Goal: Task Accomplishment & Management: Complete application form

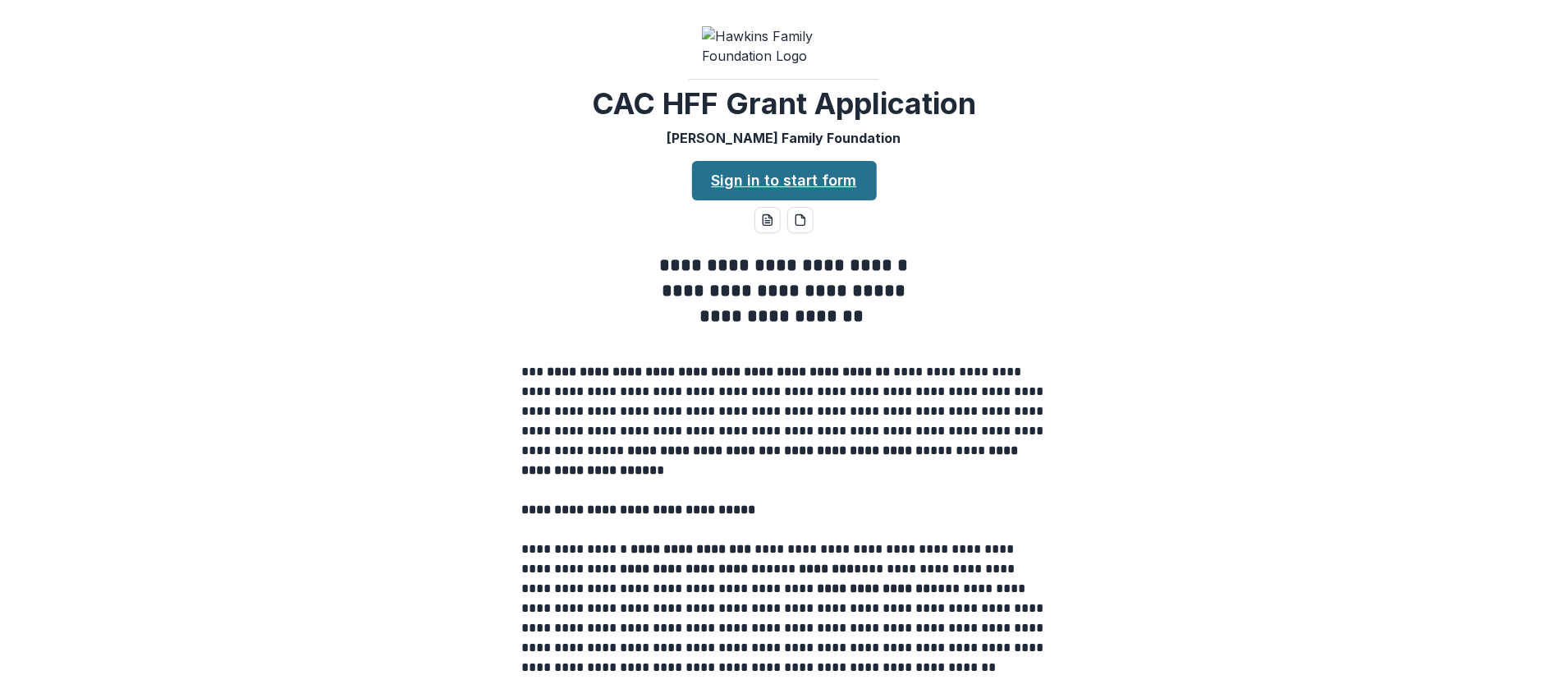
click at [793, 200] on link "Sign in to start form" at bounding box center [784, 180] width 185 height 40
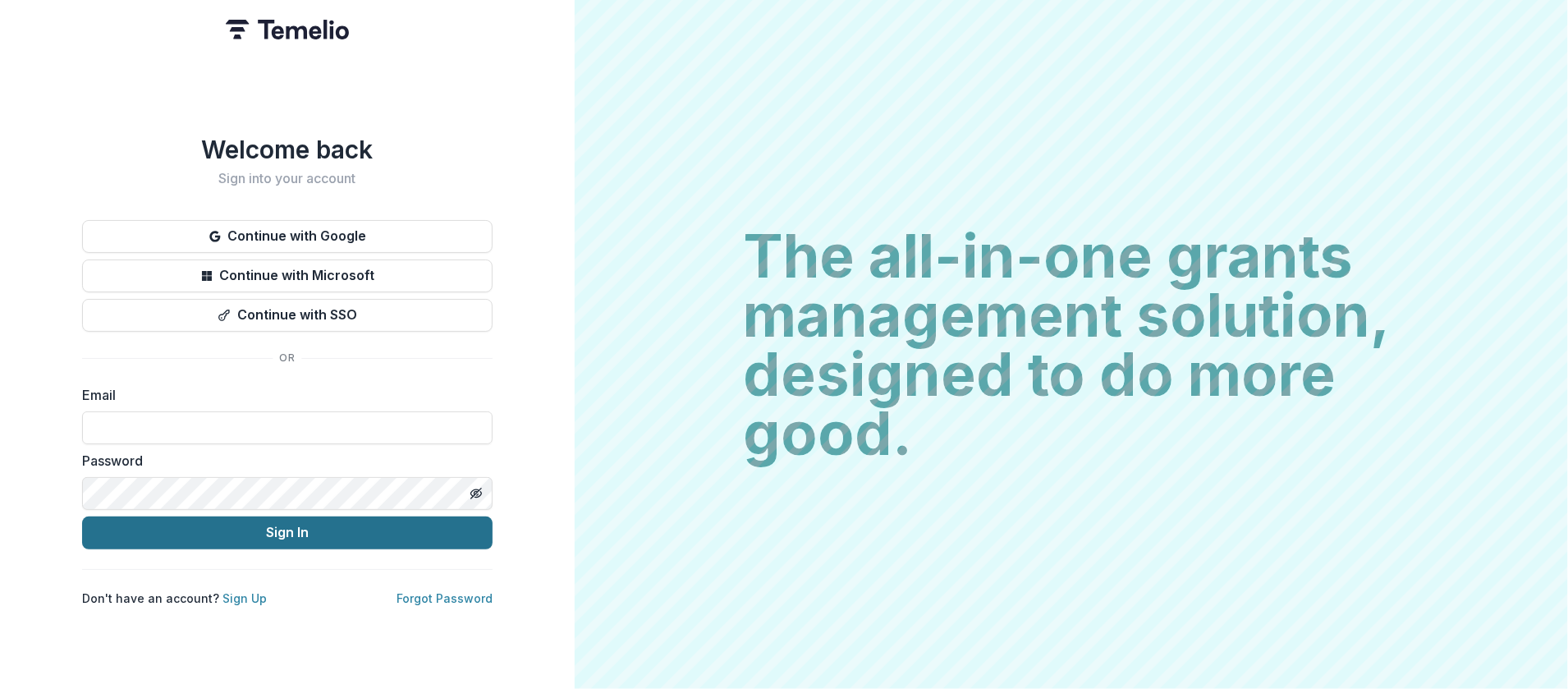
type input "**********"
click at [258, 528] on button "Sign In" at bounding box center [288, 533] width 410 height 33
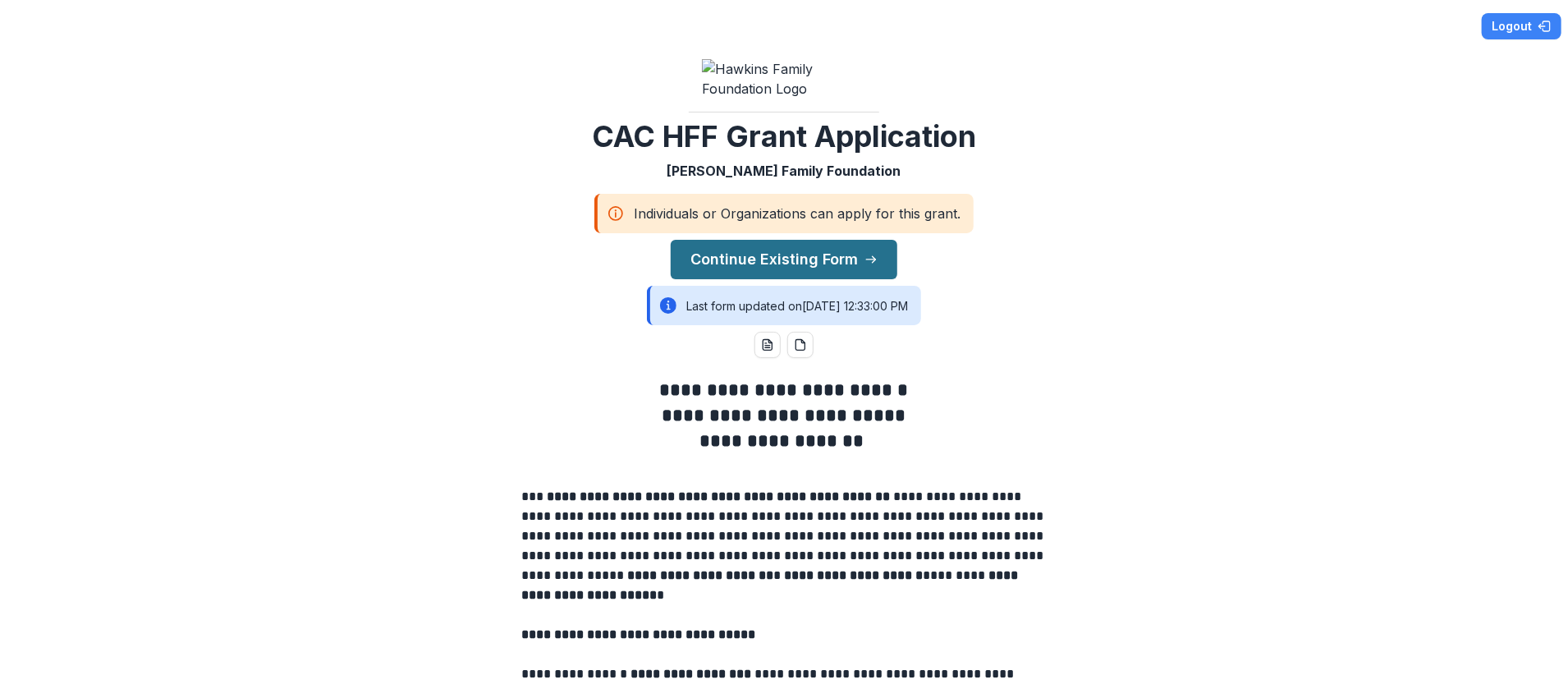
click at [765, 279] on button "Continue Existing Form" at bounding box center [784, 259] width 227 height 40
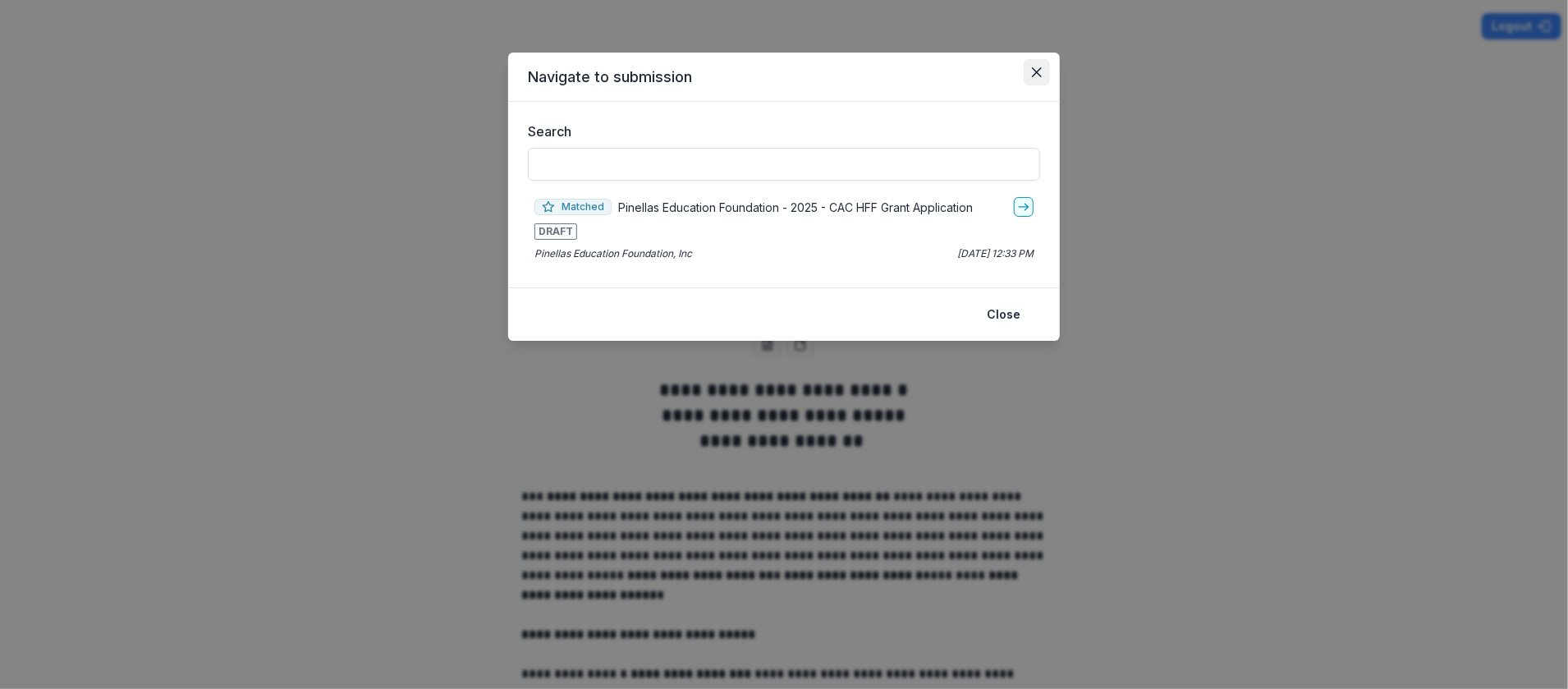
click at [1042, 75] on icon "Close" at bounding box center [1036, 71] width 9 height 9
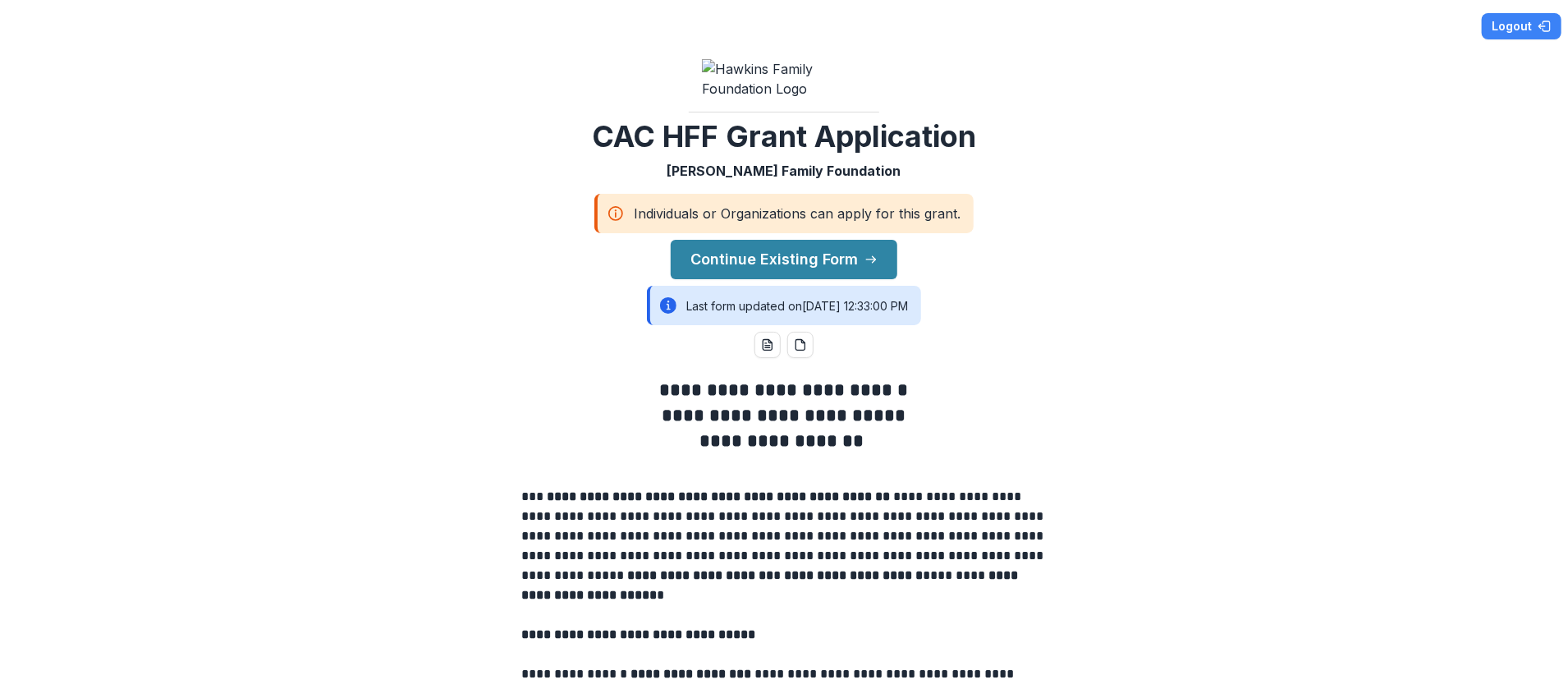
scroll to position [164, 0]
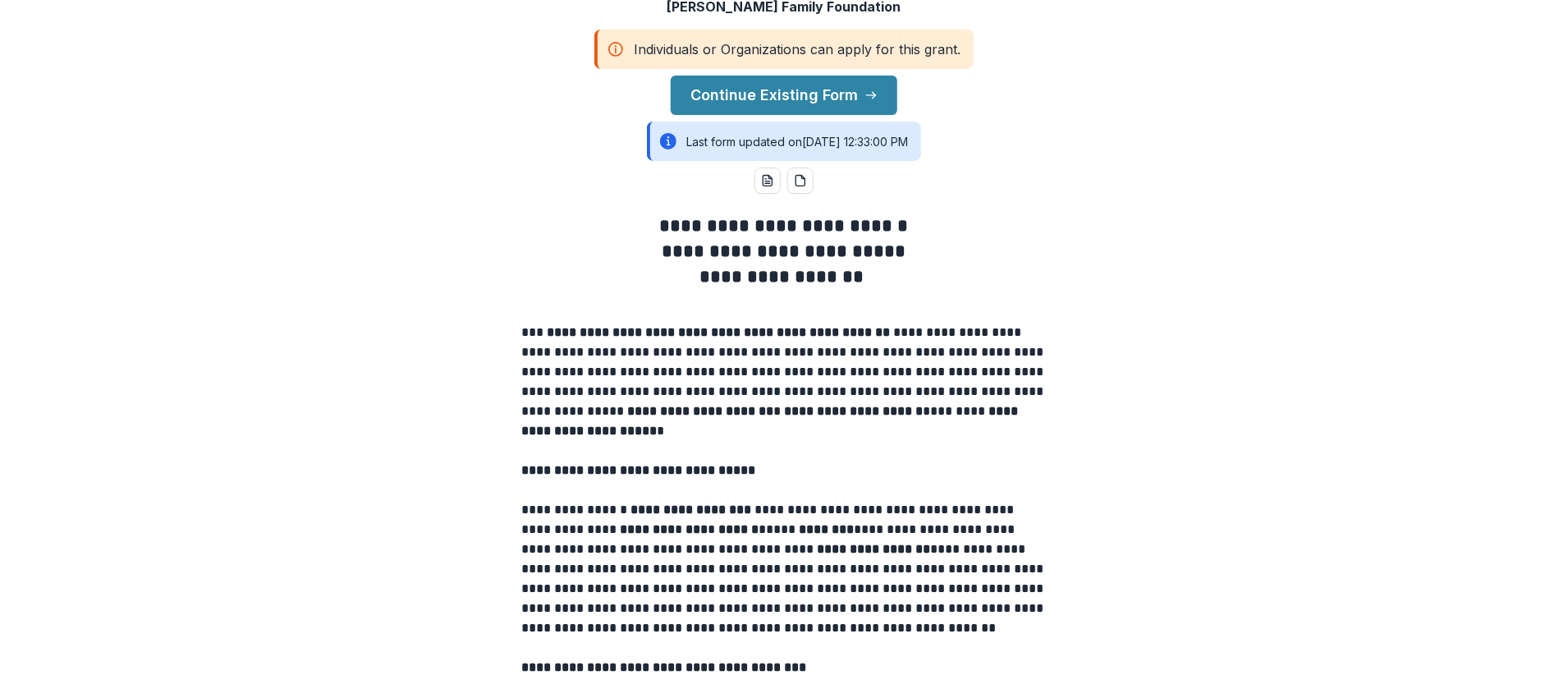
click at [787, 161] on div "Last form updated on 7/14/2025, 12:33:00 PM" at bounding box center [784, 142] width 274 height 40
click at [709, 161] on div "Last form updated on 7/14/2025, 12:33:00 PM" at bounding box center [784, 142] width 274 height 40
click at [867, 102] on icon "button" at bounding box center [871, 95] width 13 height 13
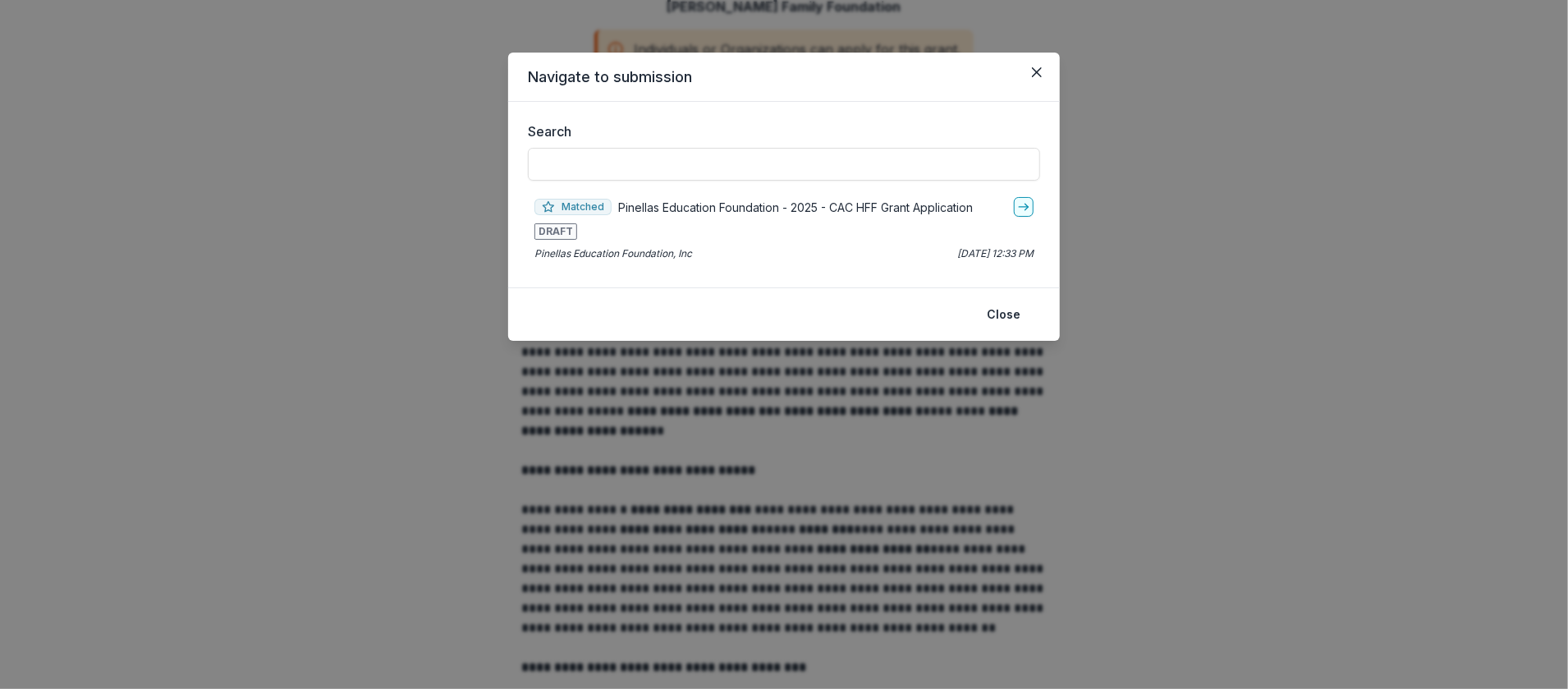
click at [593, 206] on span "Matched" at bounding box center [574, 206] width 77 height 16
click at [625, 210] on p "Pinellas Education Foundation - 2025 - CAC HFF Grant Application" at bounding box center [795, 207] width 355 height 17
click at [555, 229] on span "DRAFT" at bounding box center [556, 231] width 43 height 16
click at [1024, 204] on icon "go-to" at bounding box center [1024, 206] width 13 height 13
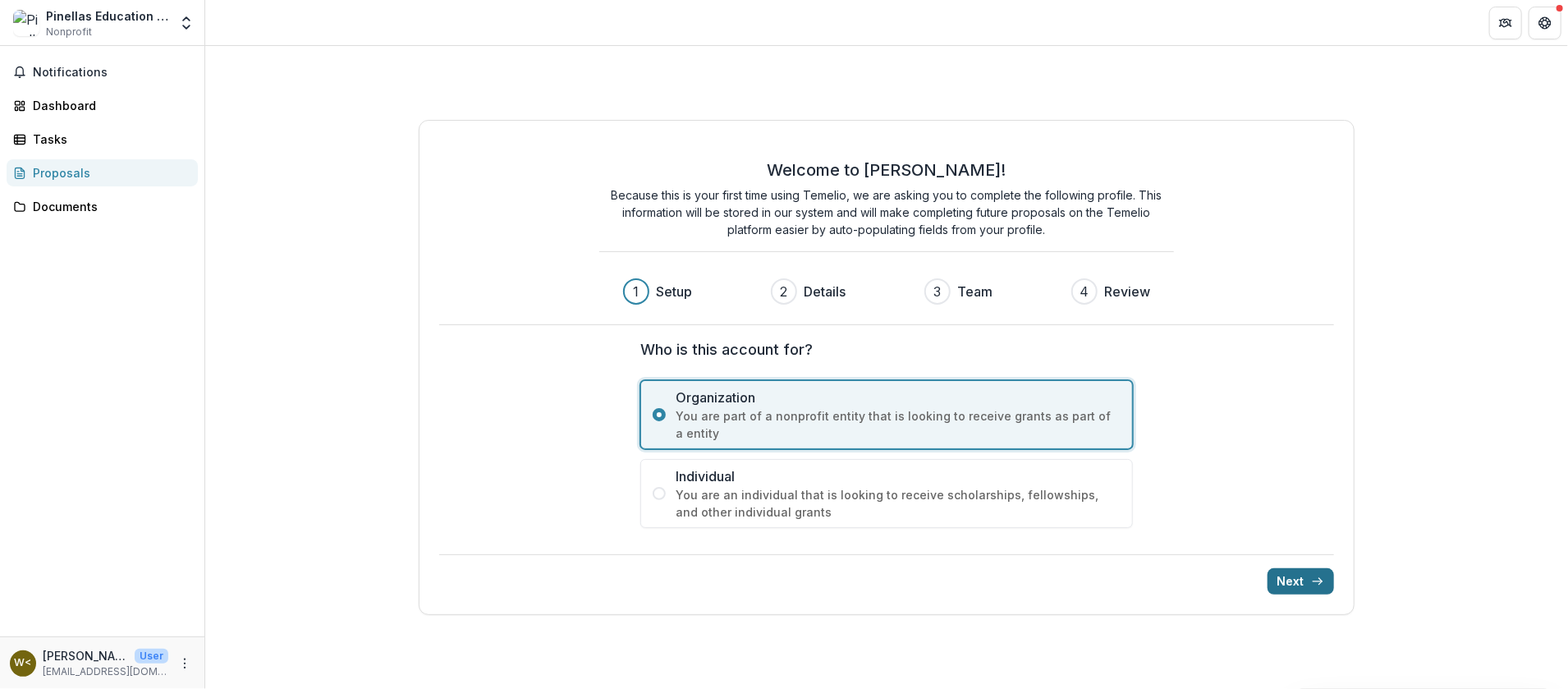
click at [1314, 578] on icon "submit" at bounding box center [1317, 581] width 13 height 13
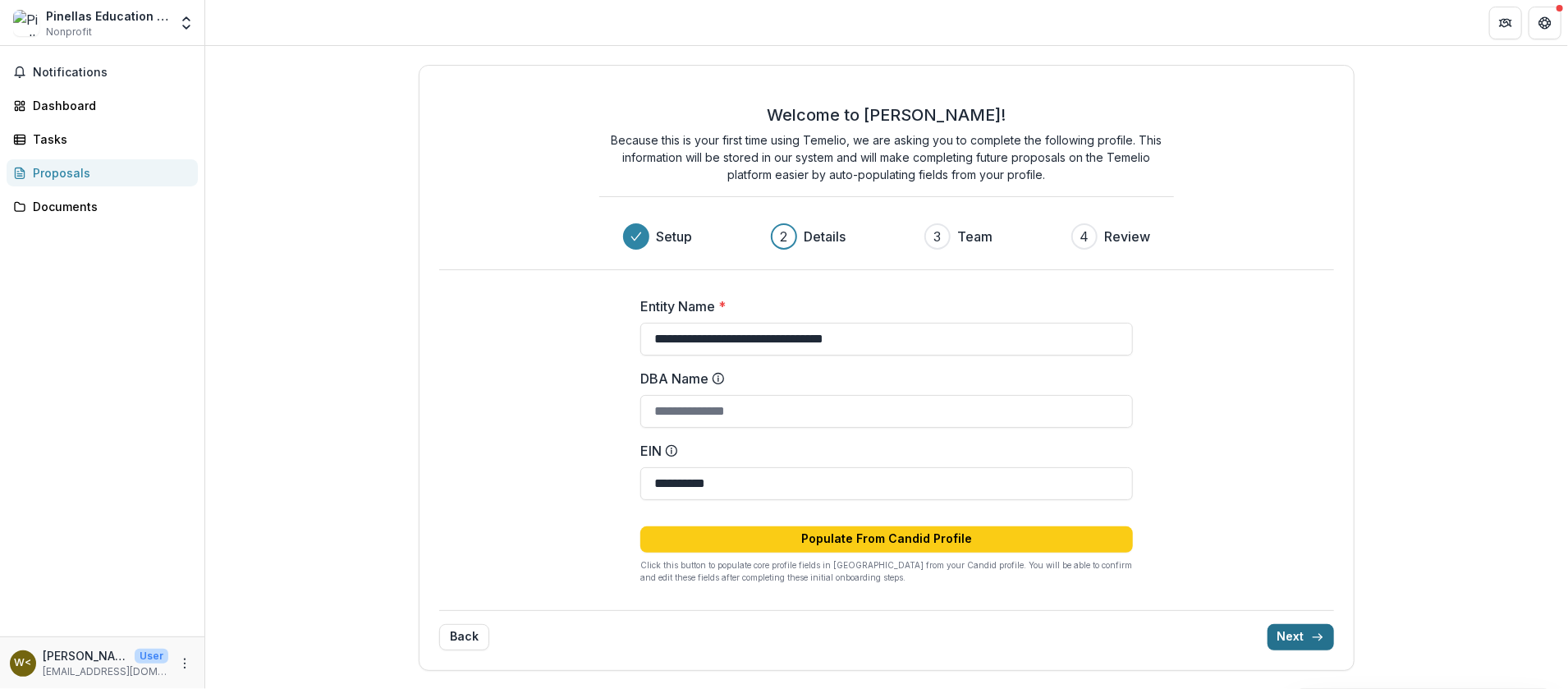
click at [1311, 635] on icon "submit" at bounding box center [1317, 637] width 13 height 13
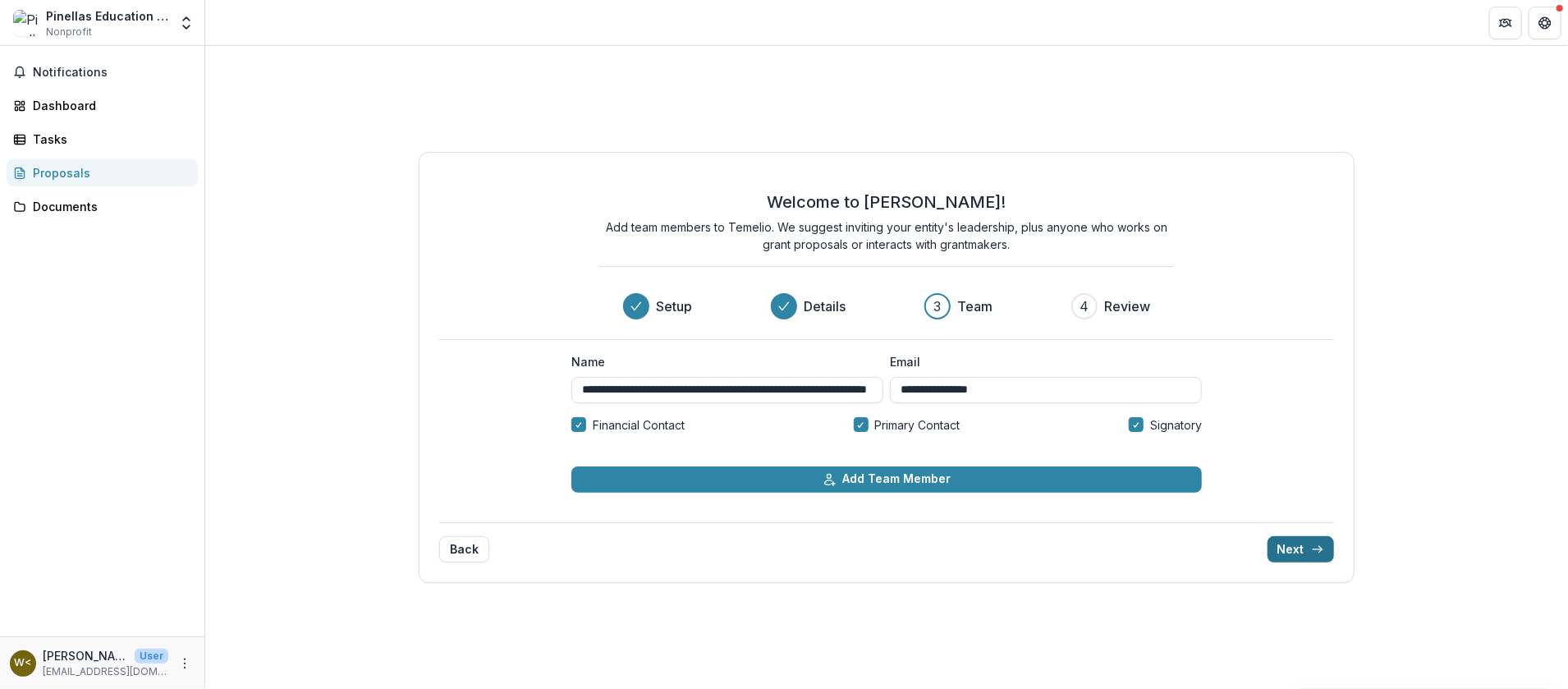
click at [1302, 548] on button "Next" at bounding box center [1300, 549] width 66 height 27
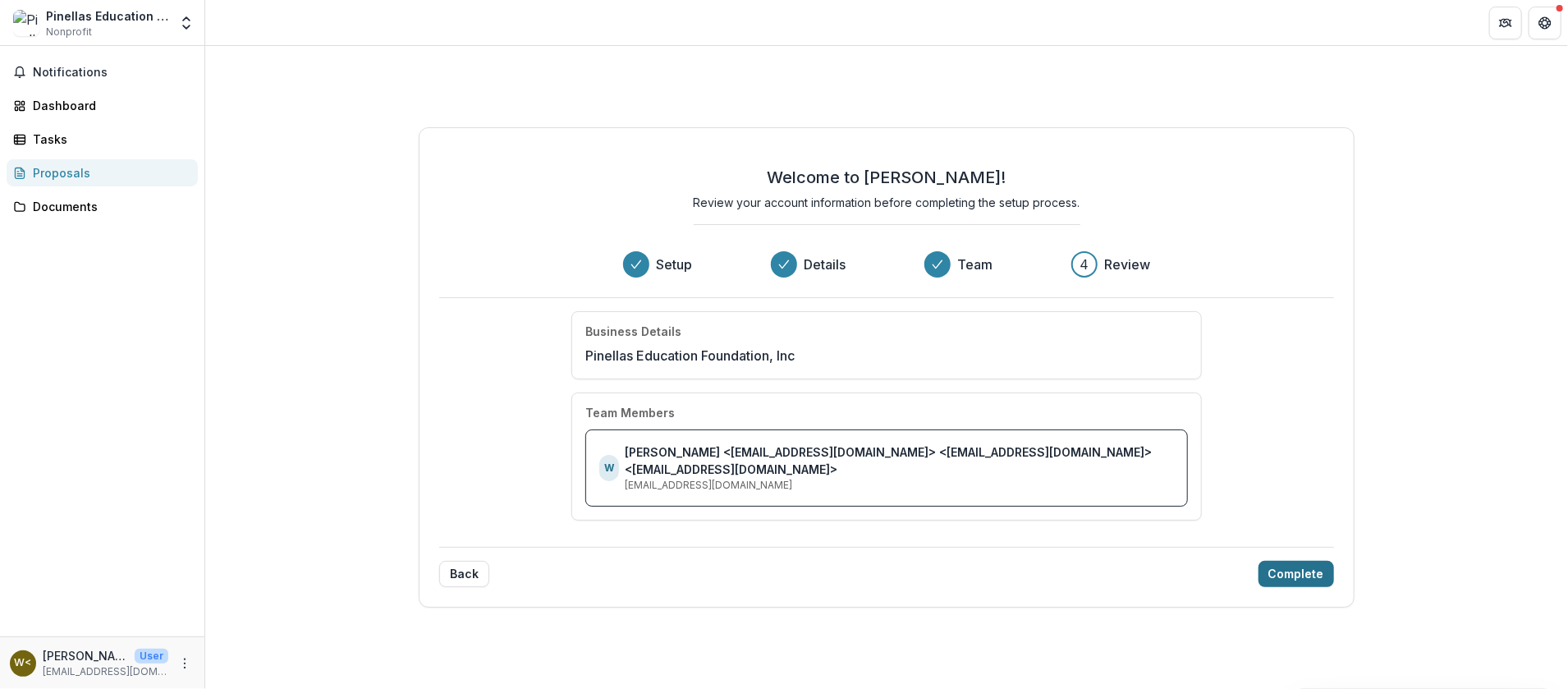
click at [1302, 548] on div "Back Complete" at bounding box center [887, 567] width 895 height 40
click at [1298, 561] on button "Complete" at bounding box center [1297, 574] width 76 height 27
